Goal: Check status: Check status

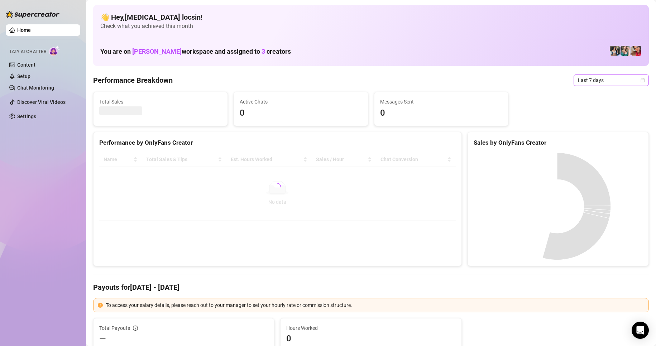
click at [606, 80] on span "Last 7 days" at bounding box center [611, 80] width 67 height 11
click at [607, 138] on div "Custom date" at bounding box center [605, 141] width 64 height 8
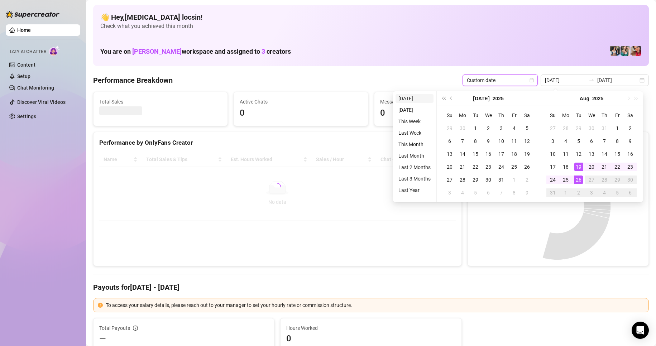
type input "[DATE]"
click at [413, 98] on li "[DATE]" at bounding box center [415, 98] width 38 height 9
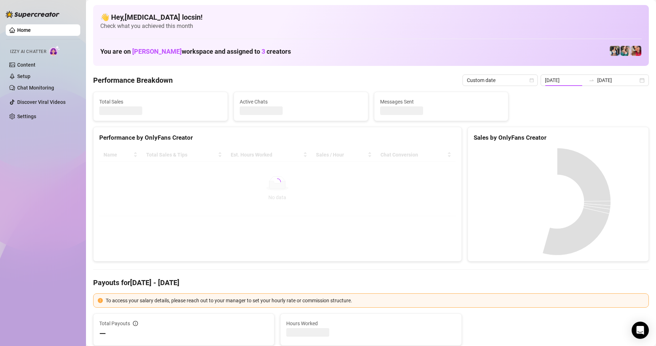
type input "[DATE]"
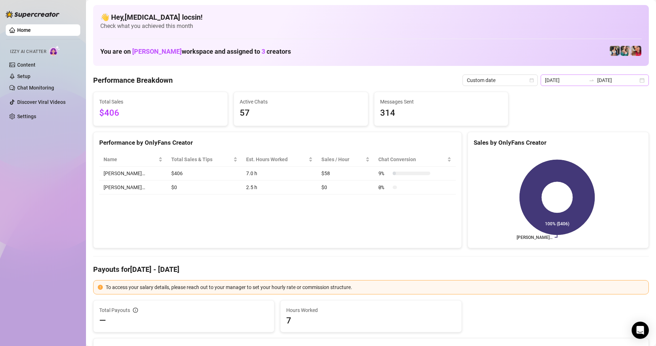
click at [623, 75] on div "[DATE] [DATE]" at bounding box center [595, 80] width 108 height 11
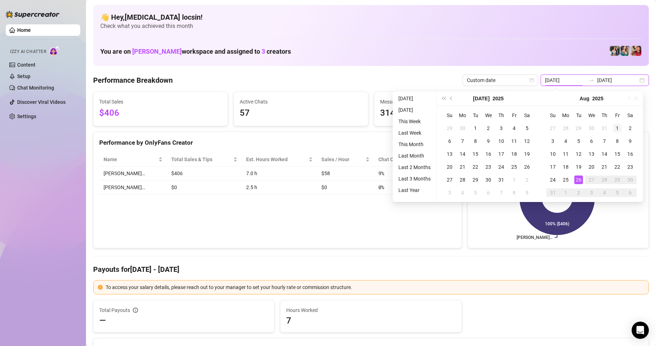
type input "[DATE]"
click at [613, 129] on div "1" at bounding box center [617, 128] width 9 height 9
type input "[DATE]"
click at [580, 179] on div "26" at bounding box center [578, 180] width 9 height 9
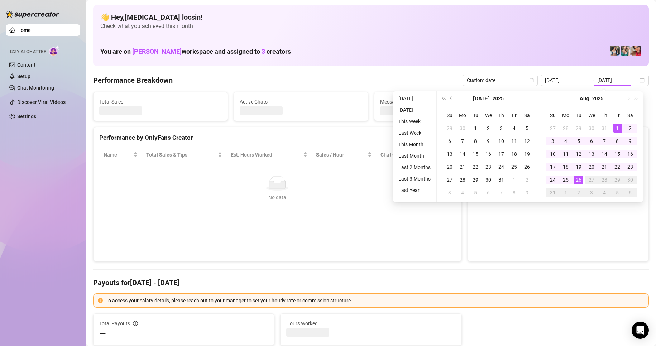
type input "[DATE]"
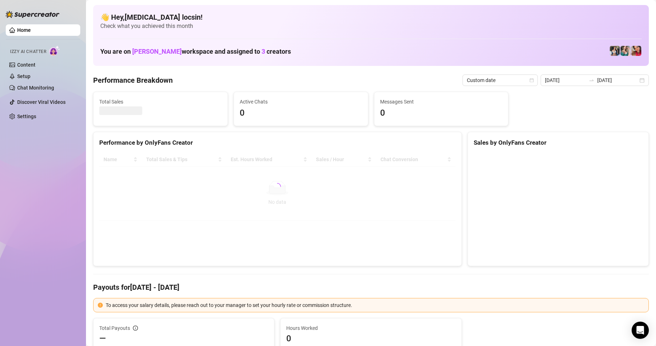
click at [540, 119] on div "Total Sales Active Chats 0 Messages Sent 0" at bounding box center [370, 109] width 561 height 34
click at [154, 78] on Breakdown "Performance Breakdown" at bounding box center [133, 80] width 80 height 10
